Goal: Information Seeking & Learning: Learn about a topic

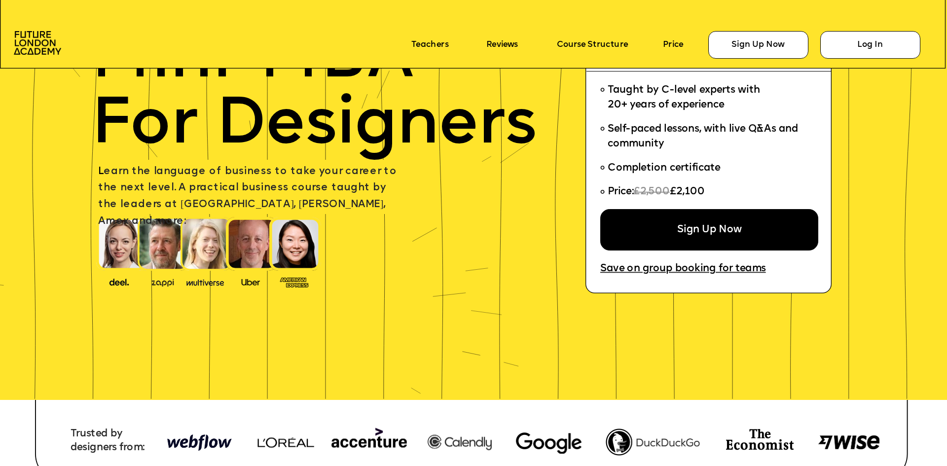
scroll to position [99, 0]
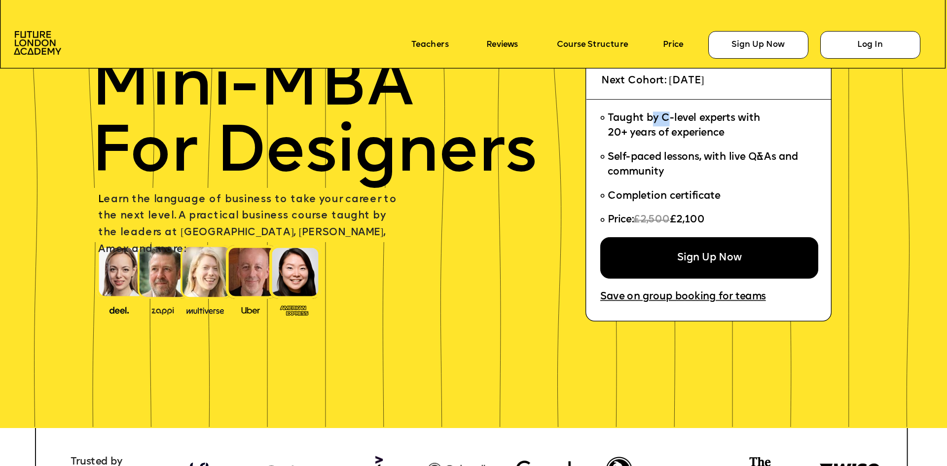
drag, startPoint x: 658, startPoint y: 123, endPoint x: 715, endPoint y: 128, distance: 57.5
click at [694, 128] on span "Taught by C-level experts with 20+ years of experience" at bounding box center [684, 125] width 152 height 25
click at [710, 134] on span "Taught by C-level experts with 20+ years of experience" at bounding box center [684, 125] width 152 height 25
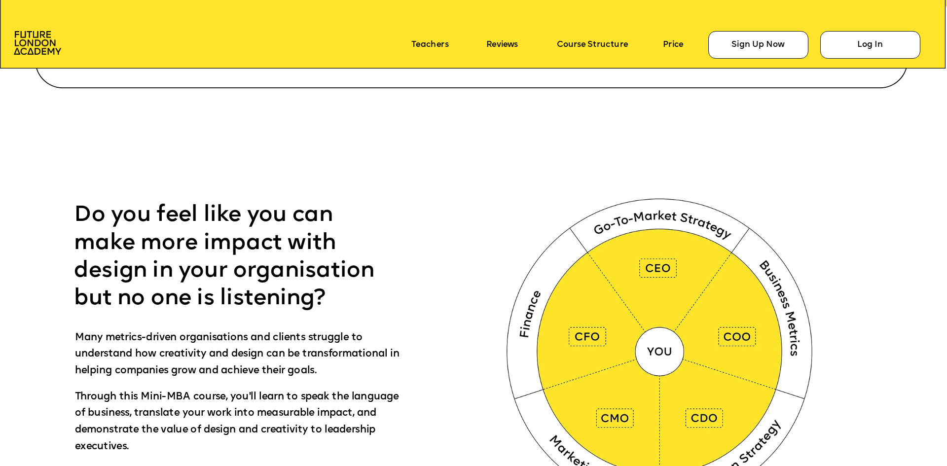
scroll to position [543, 0]
